Goal: Transaction & Acquisition: Book appointment/travel/reservation

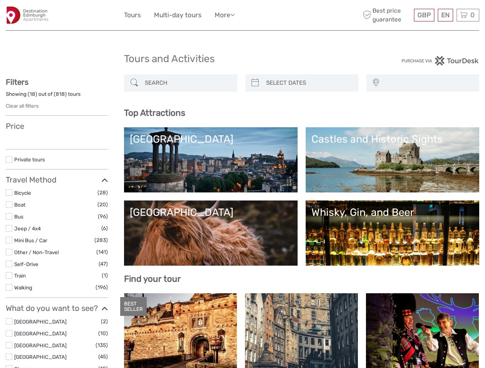
select select
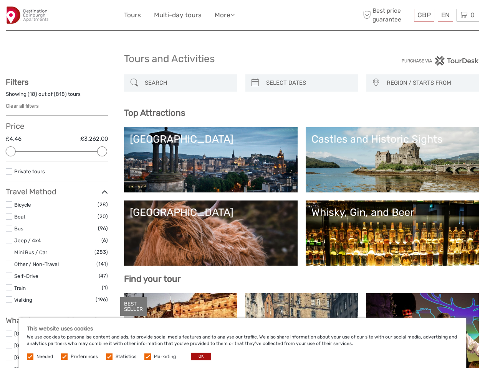
click at [242, 15] on ul "Tours Multi-day tours More Travel Articles Travel Articles" at bounding box center [185, 15] width 122 height 11
click at [225, 15] on link "More" at bounding box center [225, 15] width 20 height 11
click at [235, 15] on icon at bounding box center [232, 15] width 4 height 7
click at [424, 15] on span "GBP" at bounding box center [423, 15] width 13 height 8
click at [445, 15] on div "EN English Español Deutsch" at bounding box center [445, 15] width 15 height 13
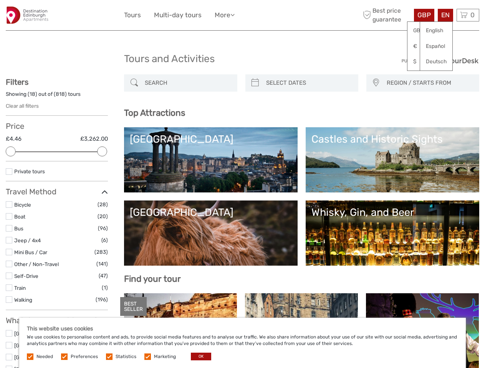
click at [467, 15] on div "0 Items Total £0.00 Checkout The shopping cart is empty." at bounding box center [467, 15] width 23 height 13
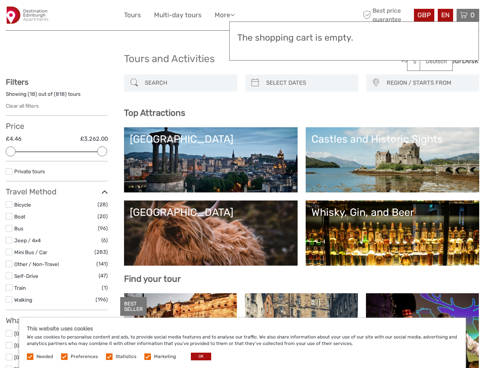
click at [11, 152] on div at bounding box center [11, 152] width 10 height 10
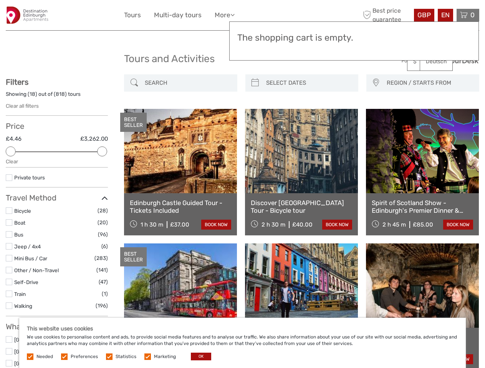
scroll to position [43, 0]
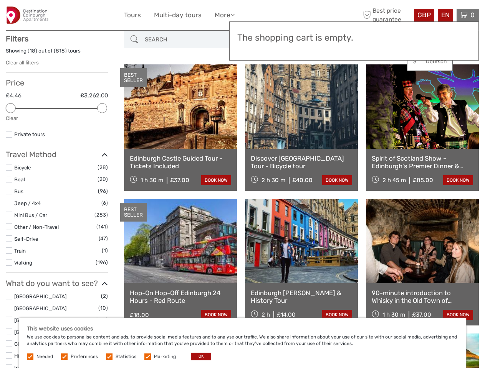
click at [102, 152] on icon at bounding box center [104, 155] width 7 height 10
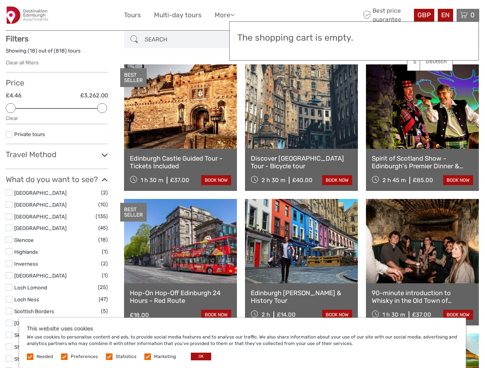
click at [255, 83] on link at bounding box center [301, 106] width 113 height 84
click at [308, 83] on link at bounding box center [301, 106] width 113 height 84
